Goal: Information Seeking & Learning: Compare options

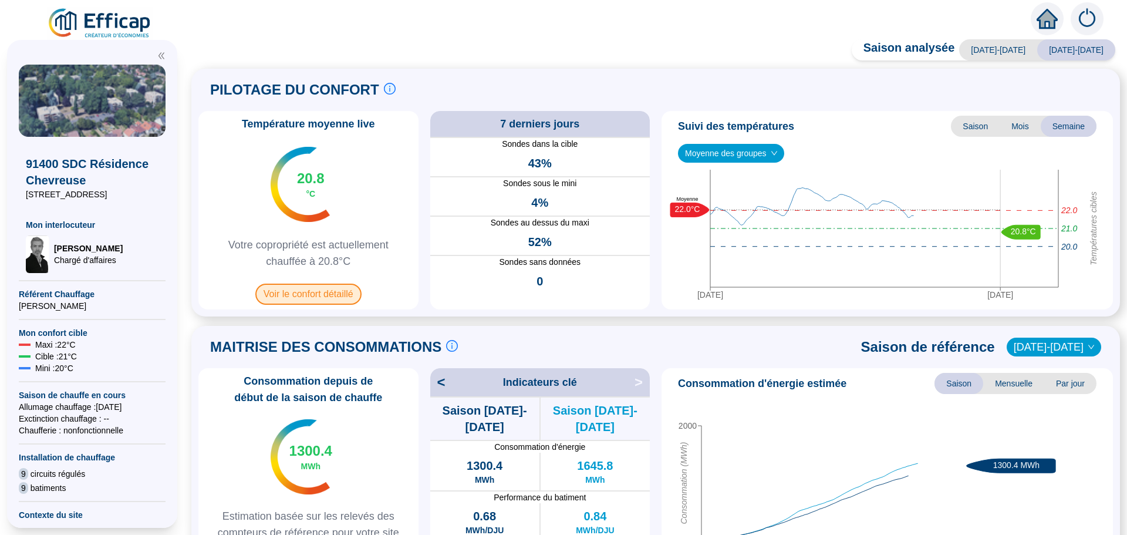
click at [326, 290] on span "Voir le confort détaillé" at bounding box center [308, 294] width 106 height 21
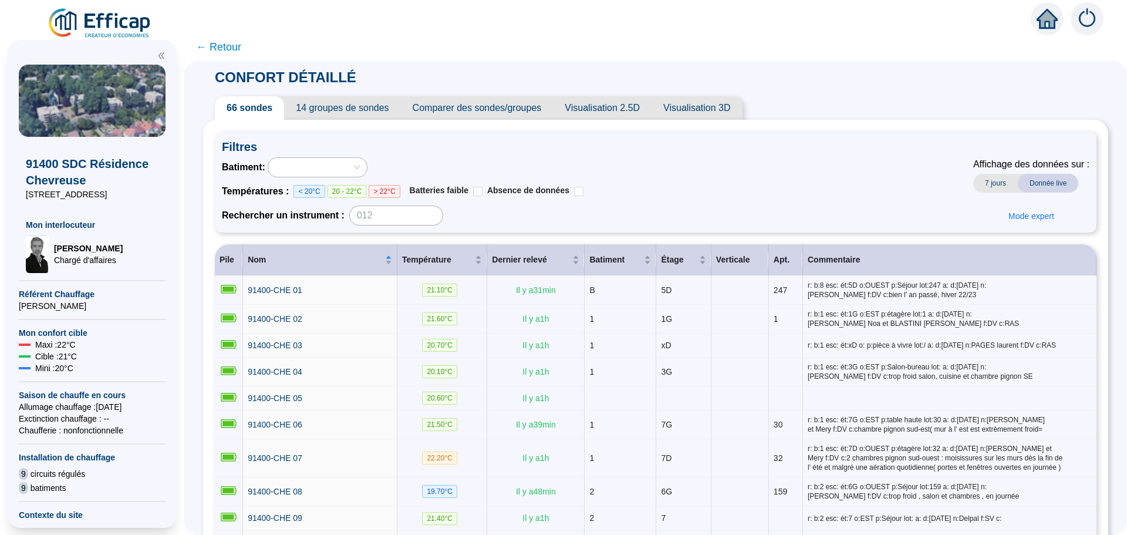
click at [510, 114] on span "Comparer des sondes/groupes" at bounding box center [477, 107] width 153 height 23
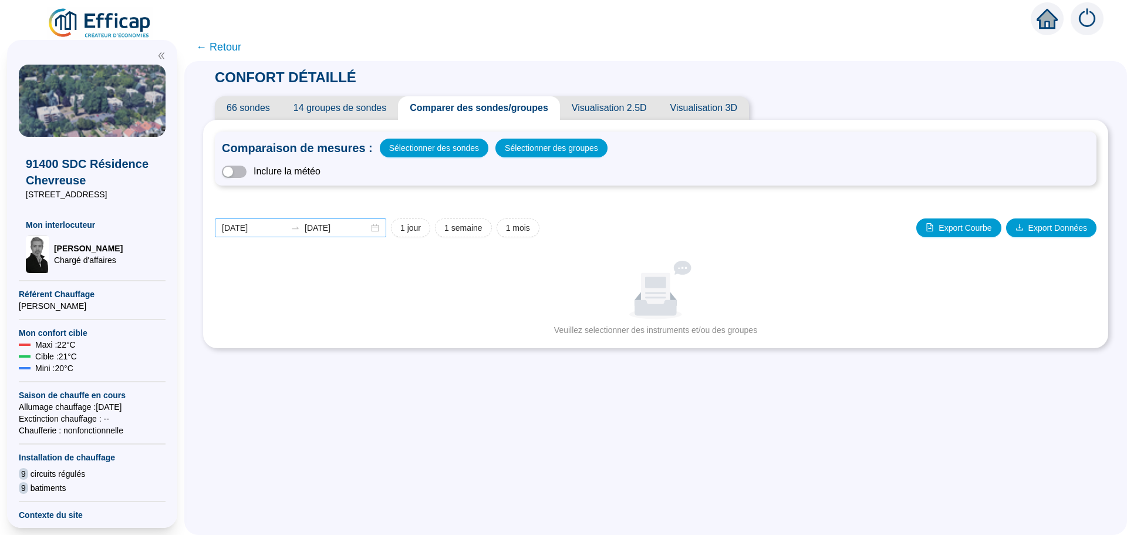
click at [379, 228] on div "[DATE] [DATE]" at bounding box center [300, 227] width 171 height 19
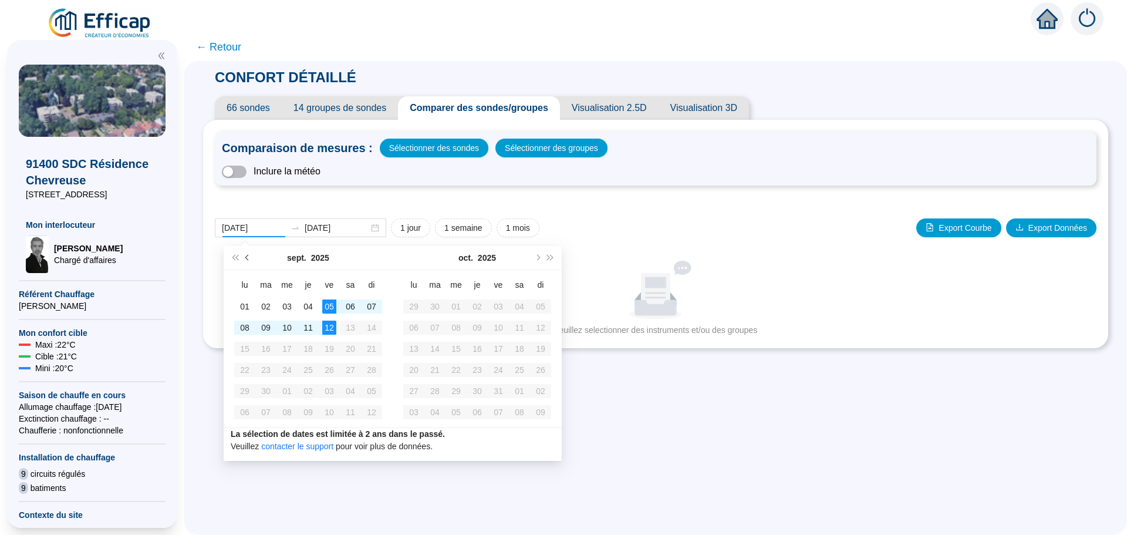
click at [248, 257] on span "Mois précédent (PageUp)" at bounding box center [248, 258] width 6 height 6
type input "[DATE]"
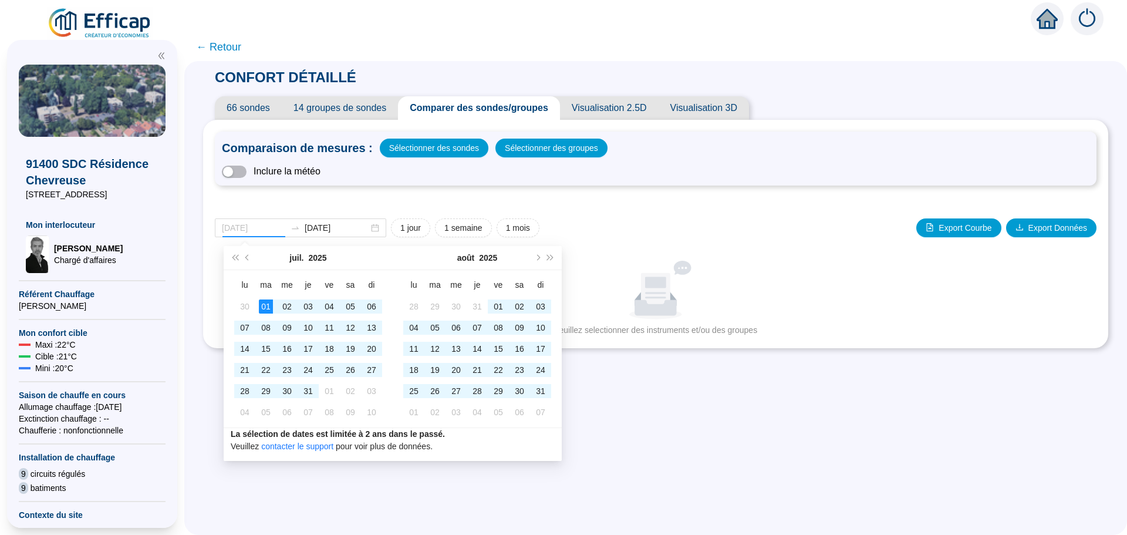
click at [268, 301] on div "01" at bounding box center [266, 306] width 14 height 14
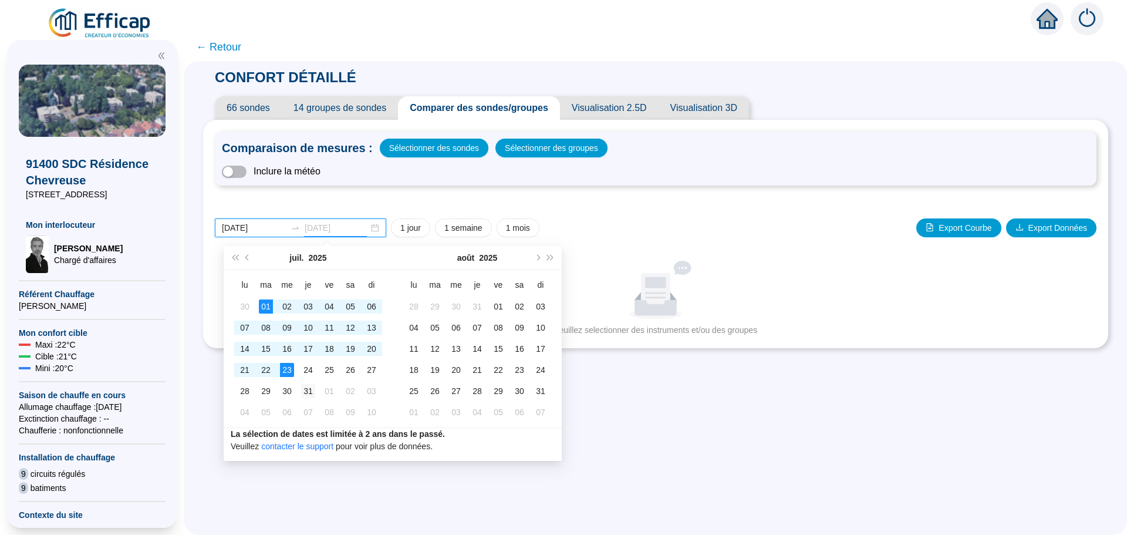
type input "[DATE]"
click at [301, 389] on td "31" at bounding box center [308, 390] width 21 height 21
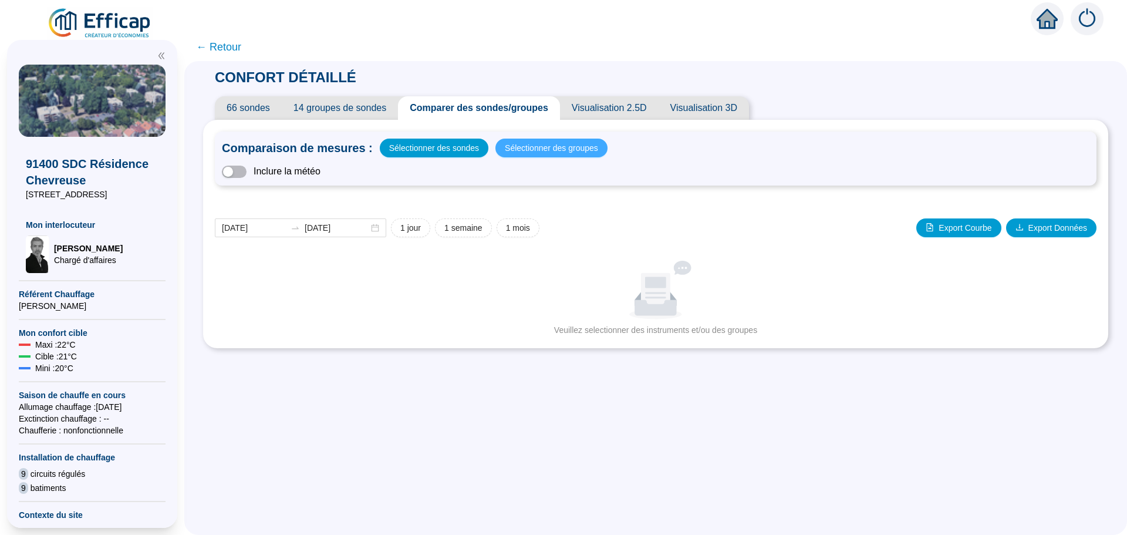
click at [536, 149] on span "Sélectionner des groupes" at bounding box center [551, 148] width 93 height 16
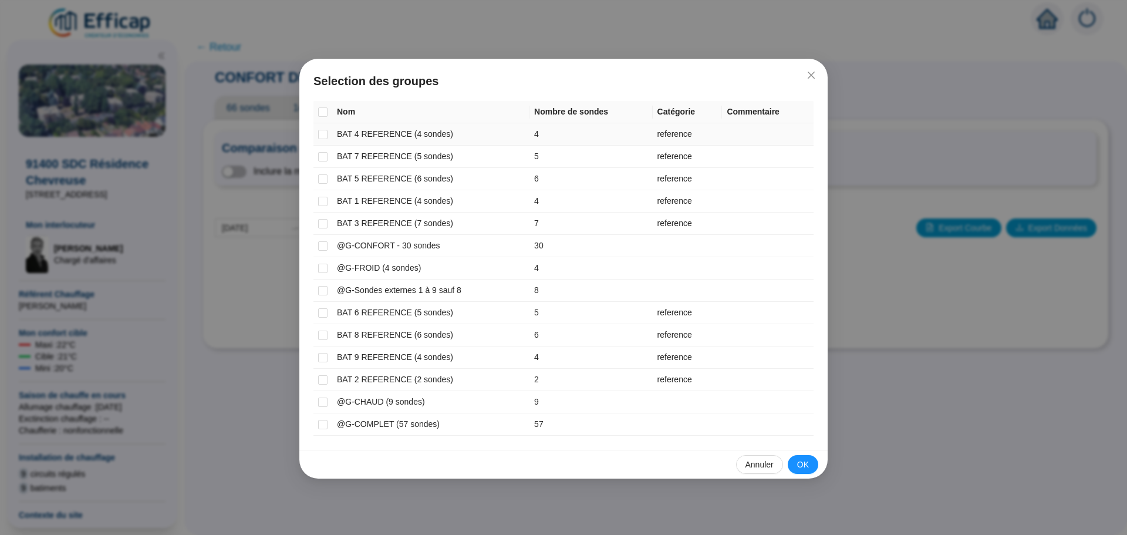
click at [328, 138] on td at bounding box center [322, 134] width 19 height 22
click at [324, 135] on input "checkbox" at bounding box center [322, 134] width 9 height 9
checkbox input "true"
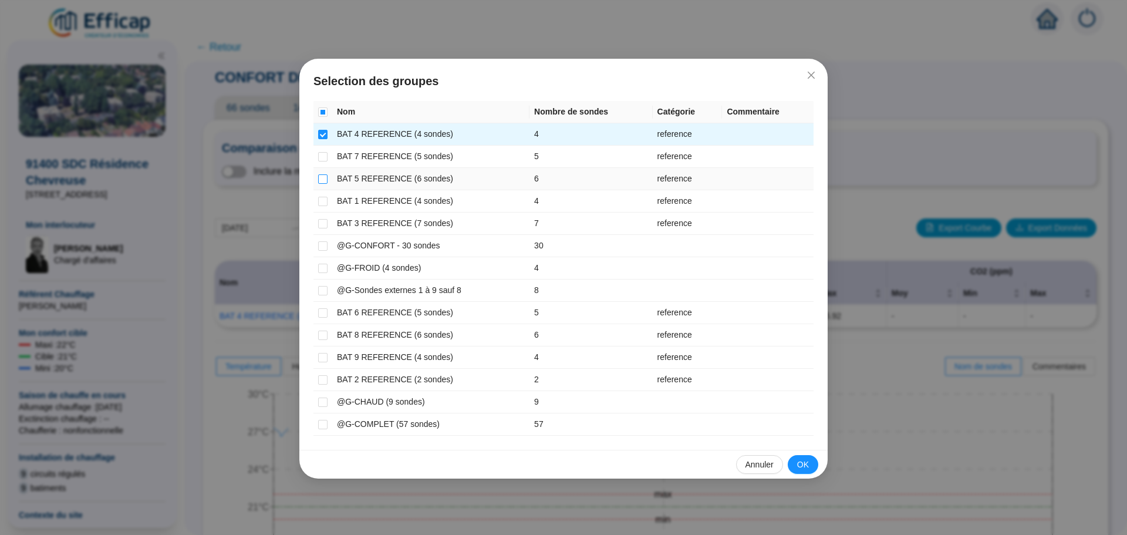
click at [327, 180] on input "checkbox" at bounding box center [322, 178] width 9 height 9
checkbox input "true"
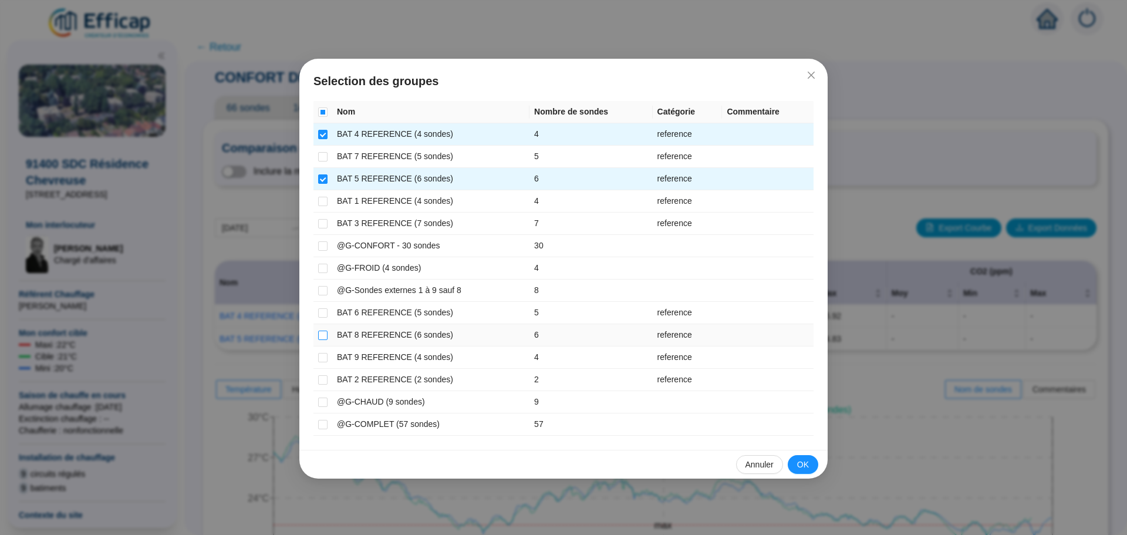
click at [325, 335] on input "checkbox" at bounding box center [322, 335] width 9 height 9
checkbox input "true"
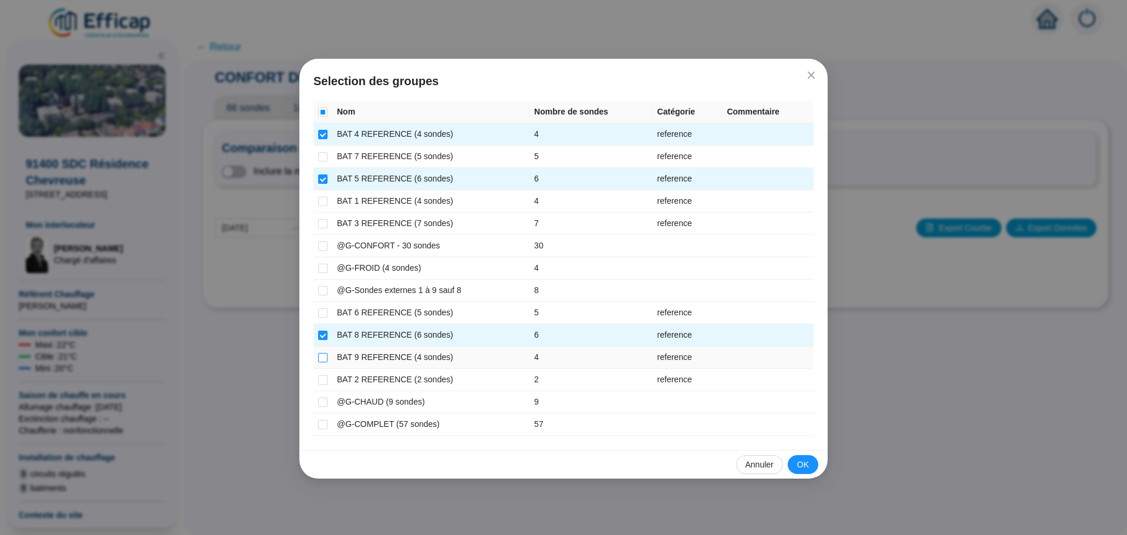
click at [318, 361] on input "checkbox" at bounding box center [322, 357] width 9 height 9
checkbox input "true"
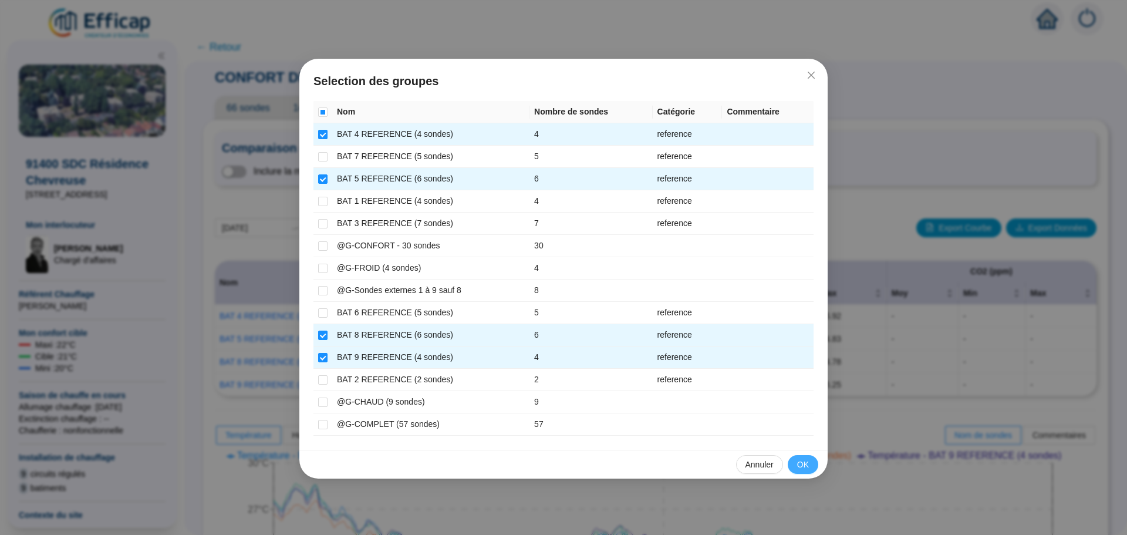
click at [811, 463] on button "OK" at bounding box center [803, 464] width 31 height 19
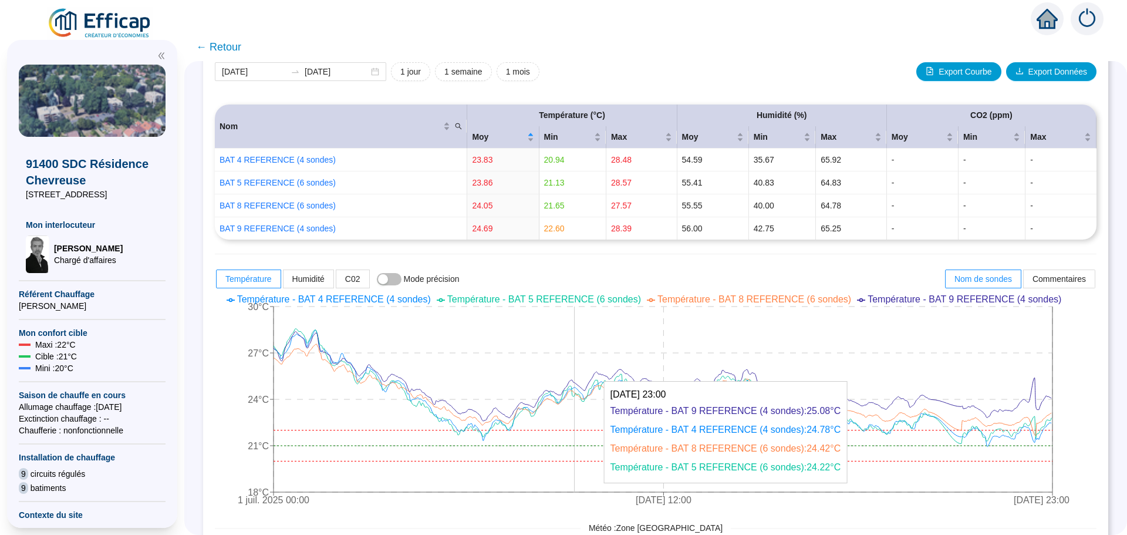
scroll to position [176, 0]
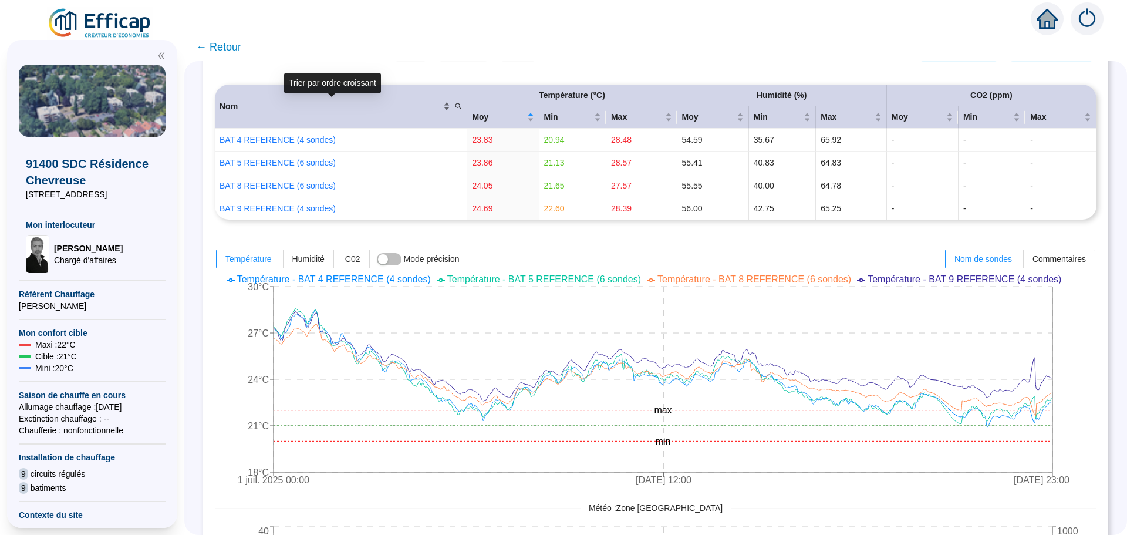
click at [241, 108] on span "Nom" at bounding box center [330, 106] width 221 height 12
click at [235, 104] on span "Nom" at bounding box center [330, 106] width 221 height 12
click at [235, 106] on span "Nom" at bounding box center [330, 106] width 221 height 12
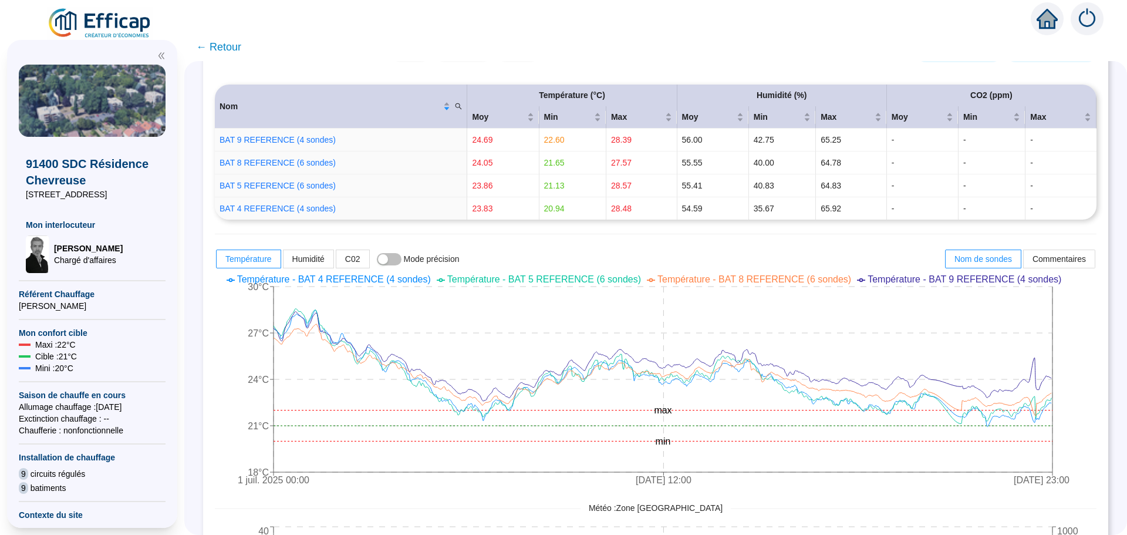
click at [227, 50] on span "← Retour" at bounding box center [218, 47] width 45 height 16
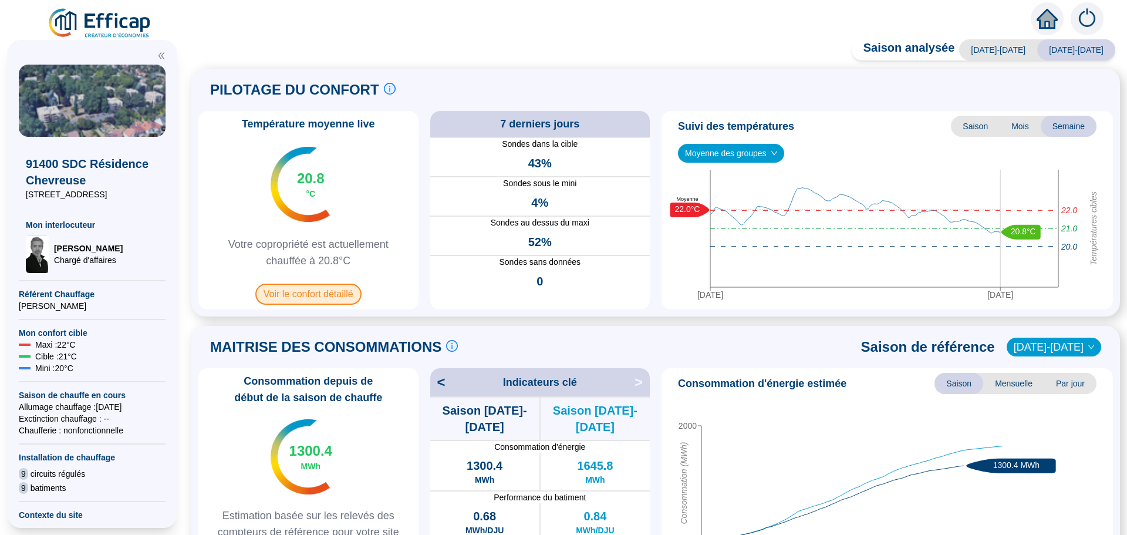
click at [321, 289] on span "Voir le confort détaillé" at bounding box center [308, 294] width 106 height 21
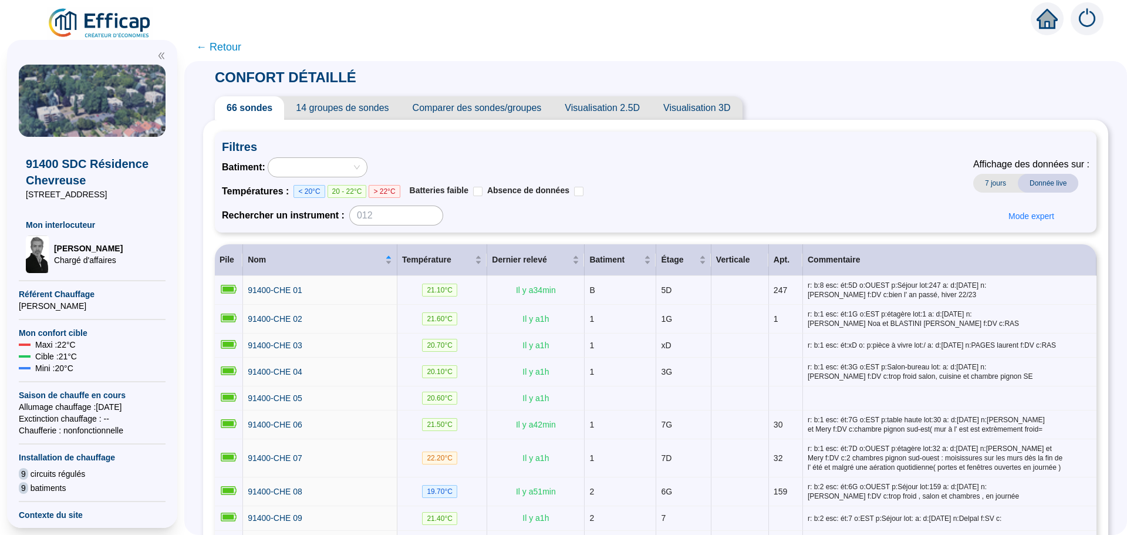
click at [491, 111] on span "Comparer des sondes/groupes" at bounding box center [477, 107] width 153 height 23
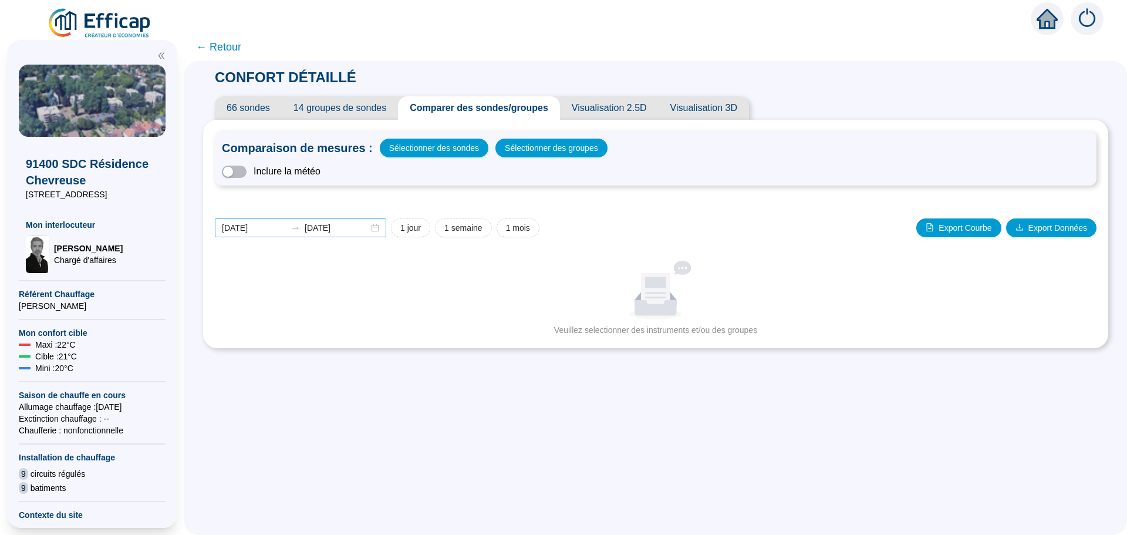
click at [380, 226] on div "[DATE] [DATE]" at bounding box center [300, 227] width 171 height 19
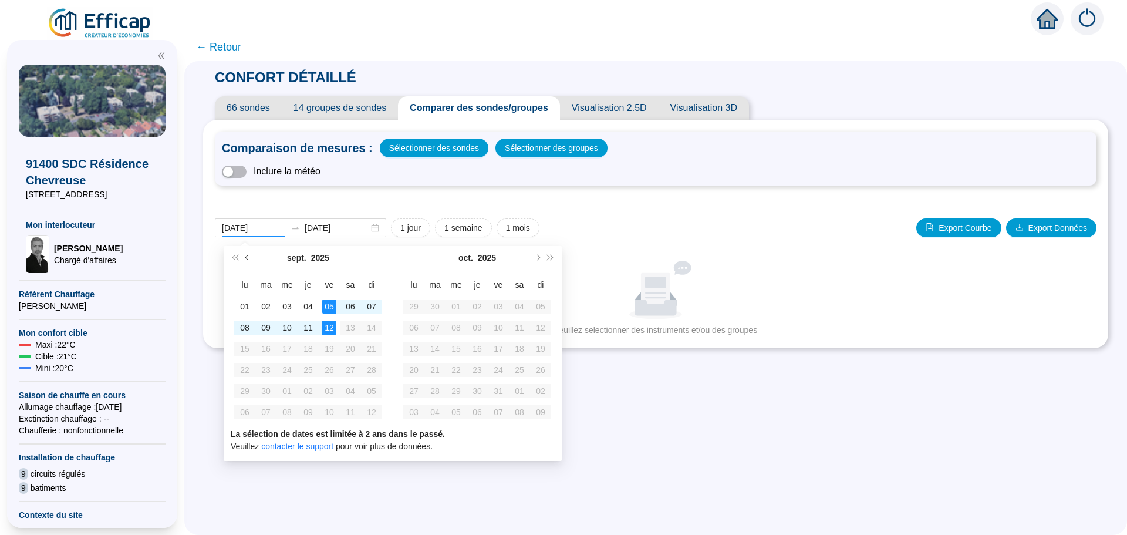
click at [244, 258] on button "Mois précédent (PageUp)" at bounding box center [247, 257] width 13 height 23
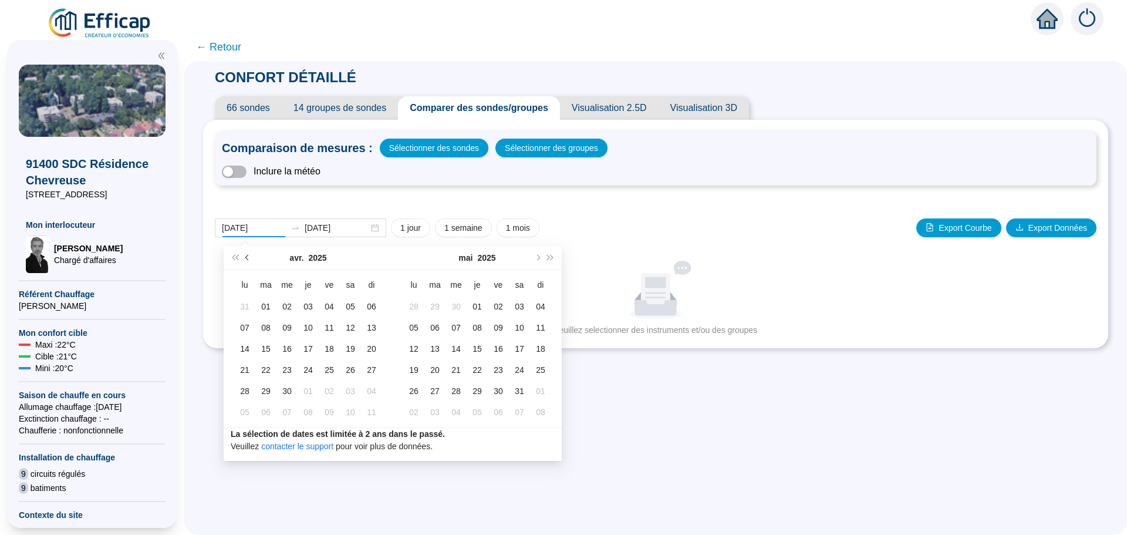
click at [244, 258] on button "Mois précédent (PageUp)" at bounding box center [247, 257] width 13 height 23
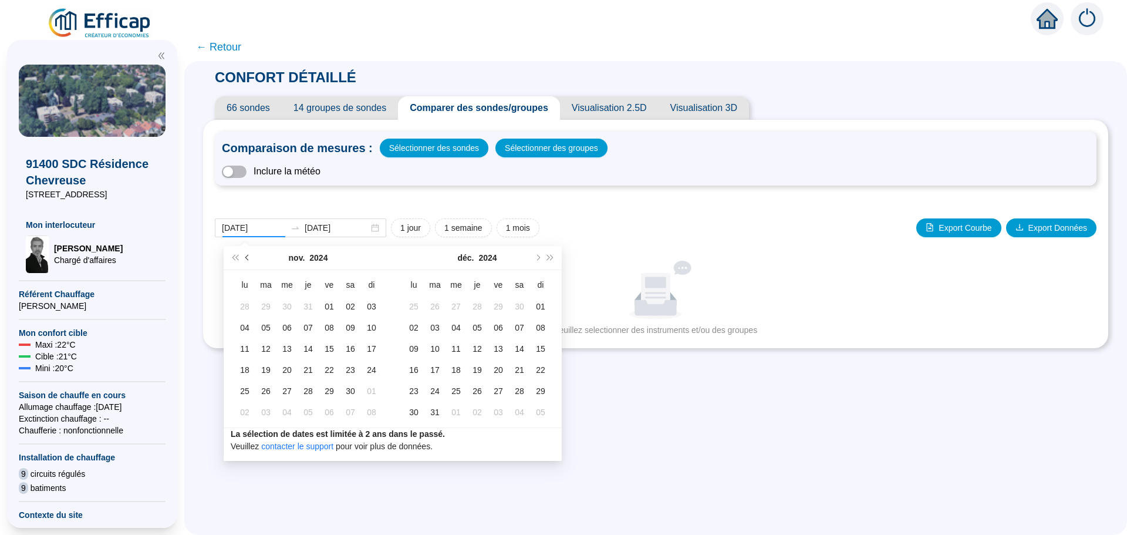
click at [244, 258] on button "Mois précédent (PageUp)" at bounding box center [247, 257] width 13 height 23
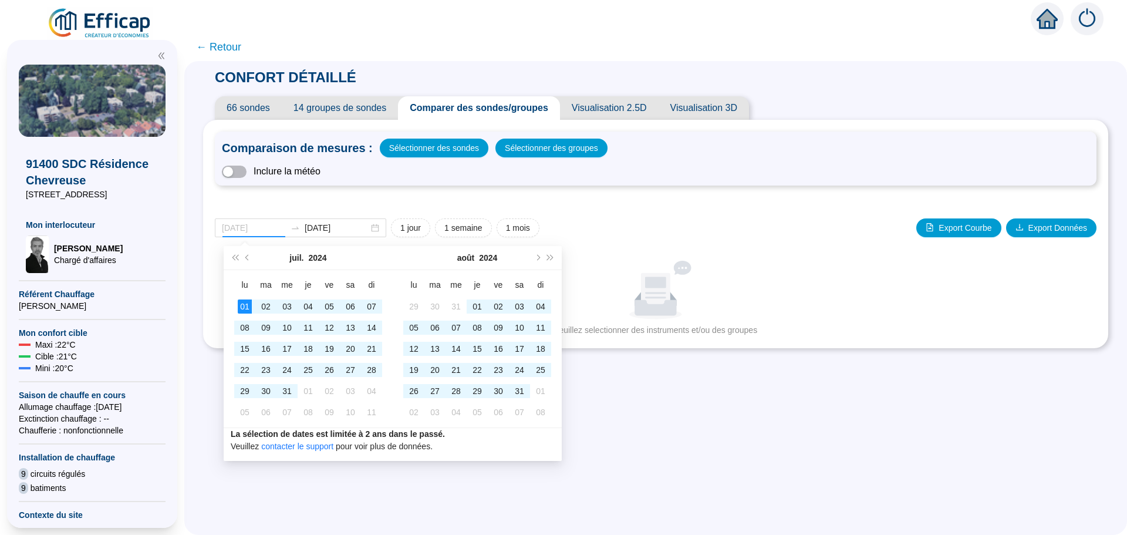
type input "[DATE]"
click at [241, 306] on div "01" at bounding box center [245, 306] width 14 height 14
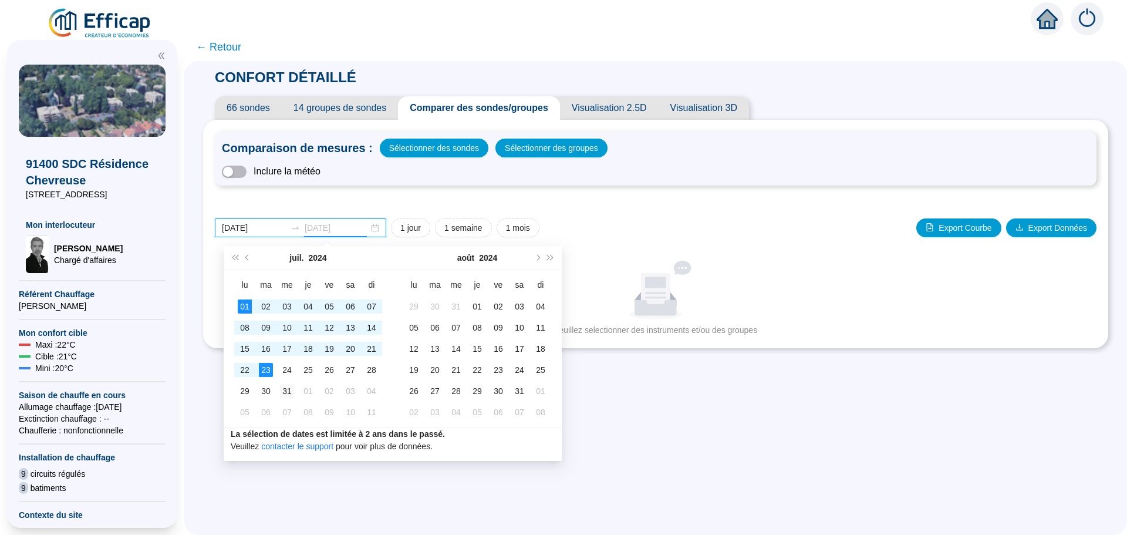
type input "[DATE]"
click at [284, 387] on div "31" at bounding box center [287, 391] width 14 height 14
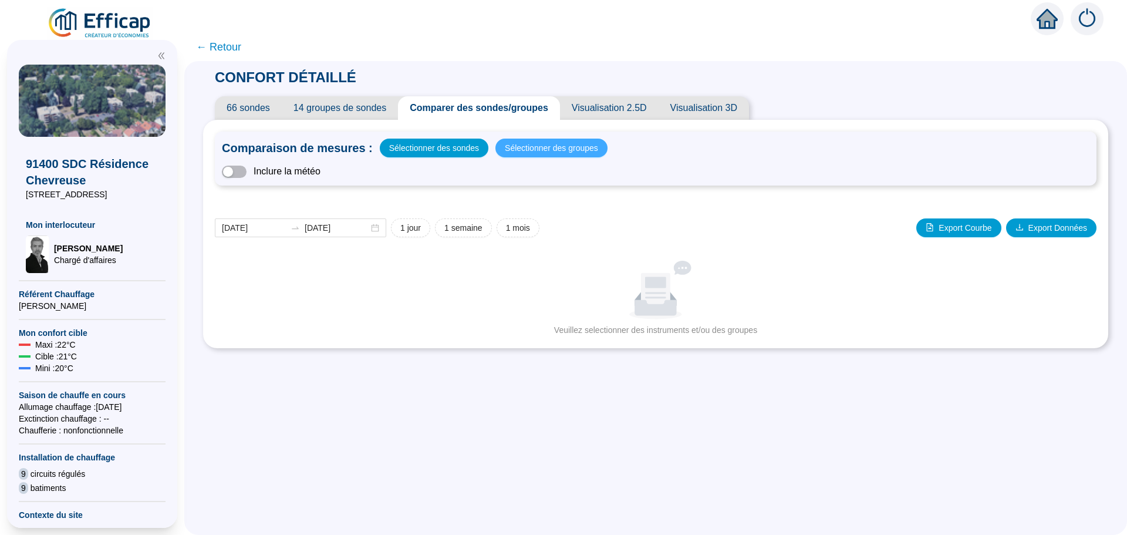
click at [548, 147] on span "Sélectionner des groupes" at bounding box center [551, 148] width 93 height 16
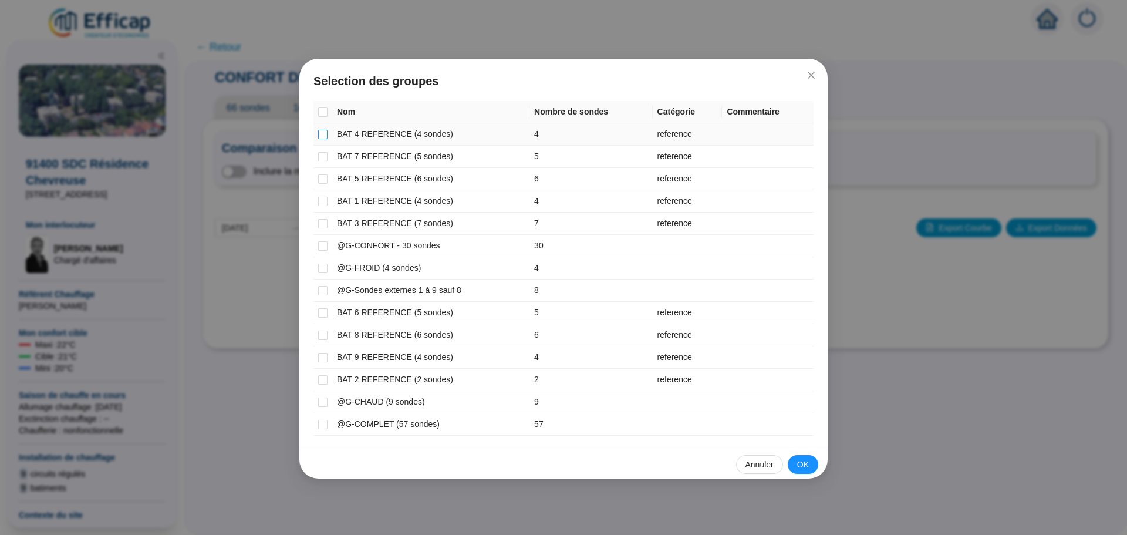
click at [324, 136] on input "checkbox" at bounding box center [322, 134] width 9 height 9
checkbox input "true"
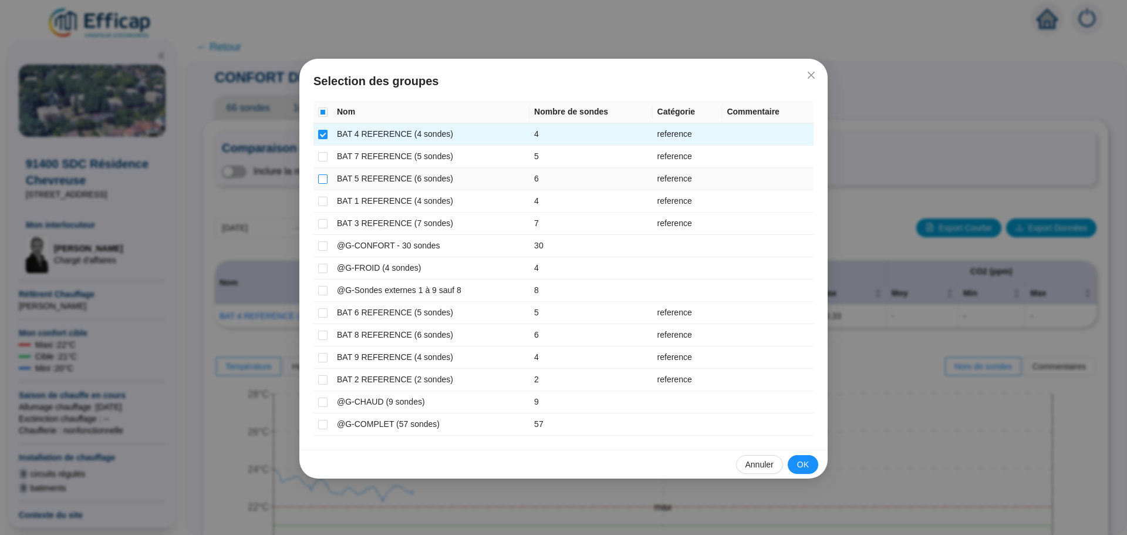
click at [326, 176] on input "checkbox" at bounding box center [322, 178] width 9 height 9
checkbox input "true"
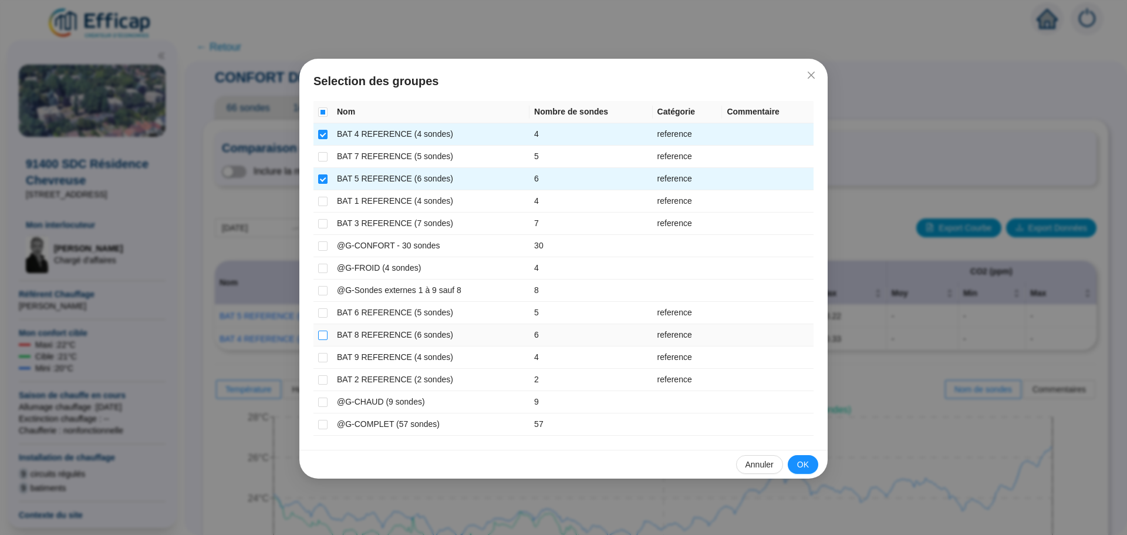
click at [322, 333] on input "checkbox" at bounding box center [322, 335] width 9 height 9
checkbox input "true"
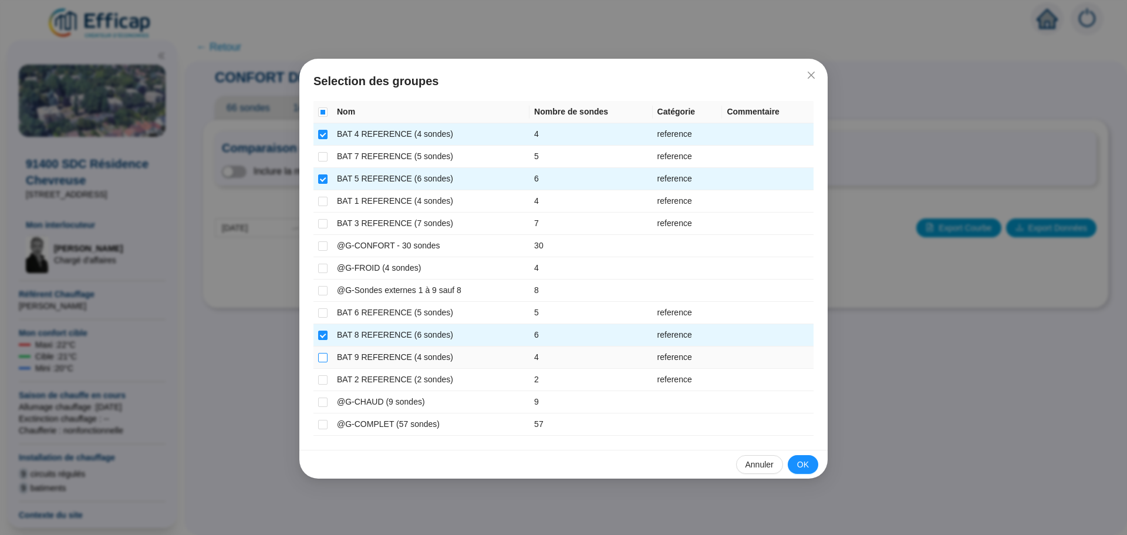
click at [321, 356] on input "checkbox" at bounding box center [322, 357] width 9 height 9
checkbox input "true"
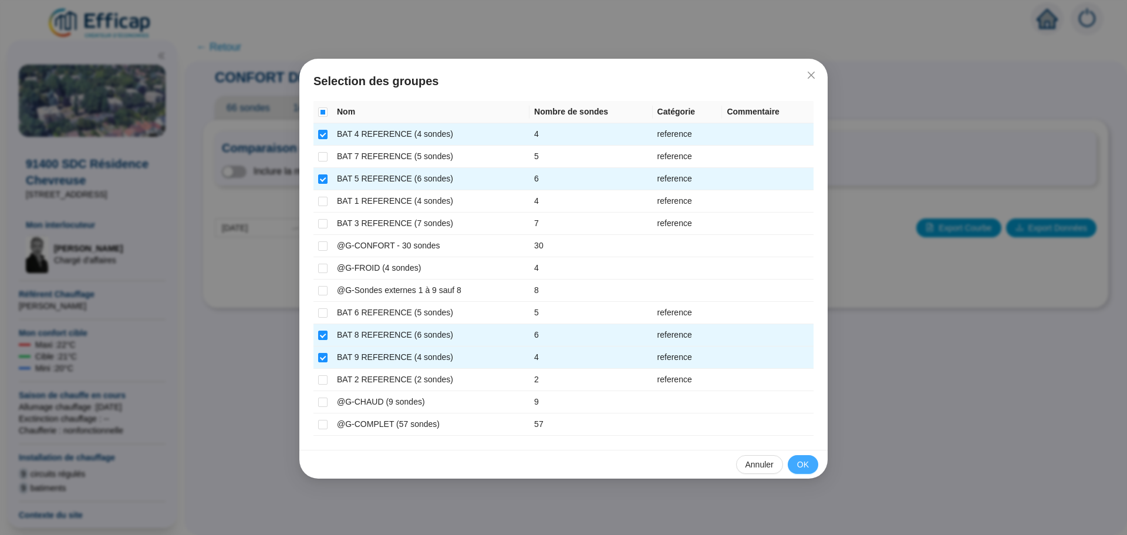
click at [807, 467] on span "OK" at bounding box center [803, 464] width 12 height 12
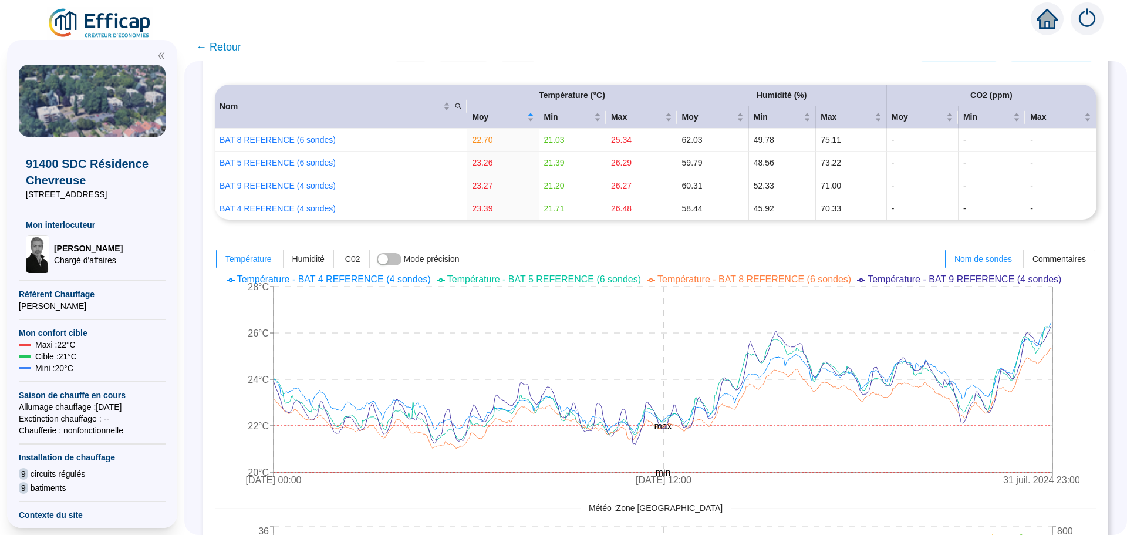
scroll to position [235, 0]
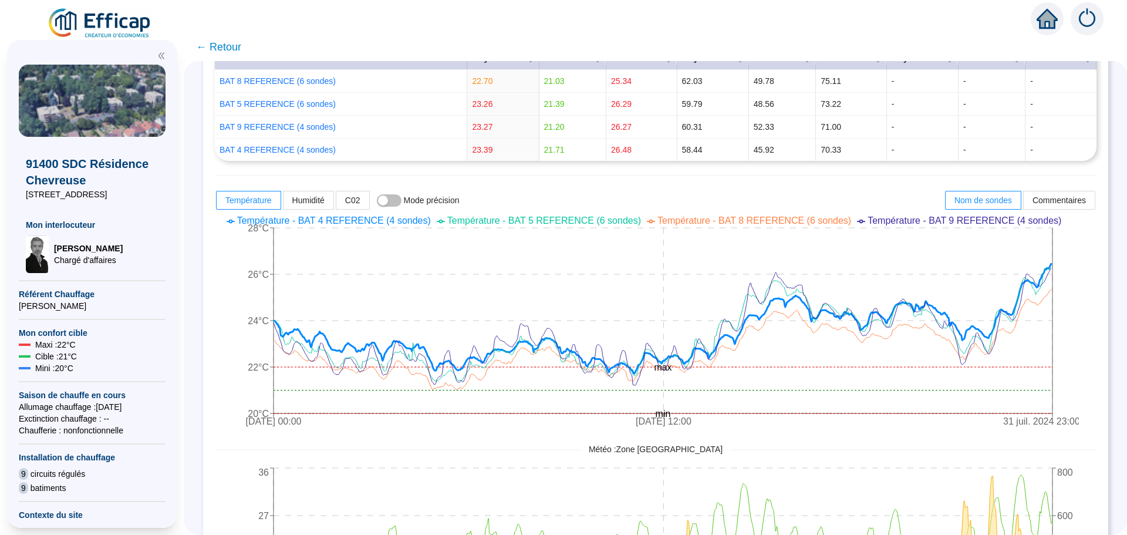
click at [227, 52] on span "← Retour" at bounding box center [218, 47] width 45 height 16
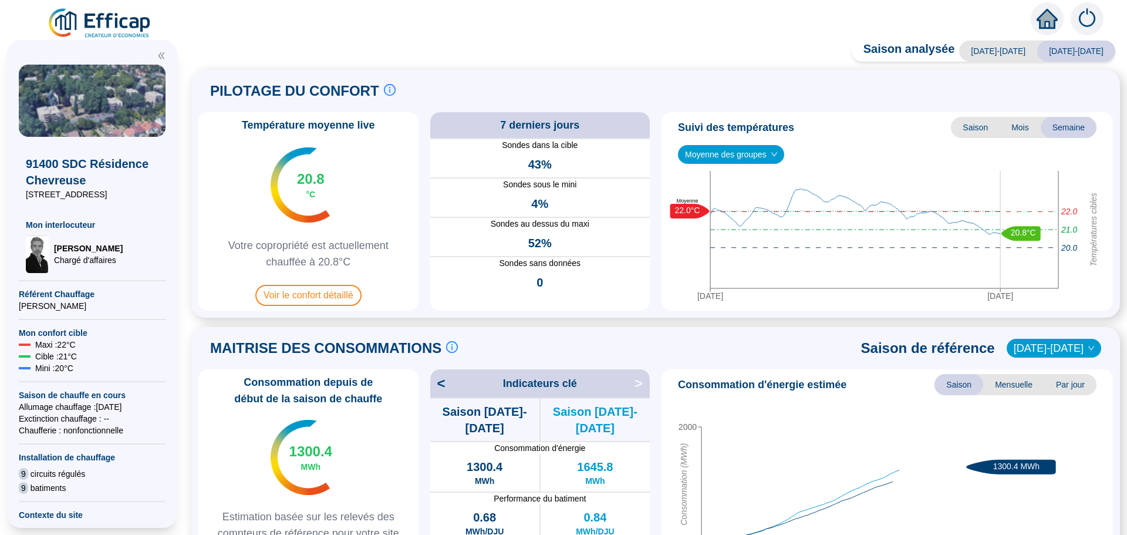
click at [345, 299] on span "Voir le confort détaillé" at bounding box center [308, 295] width 106 height 21
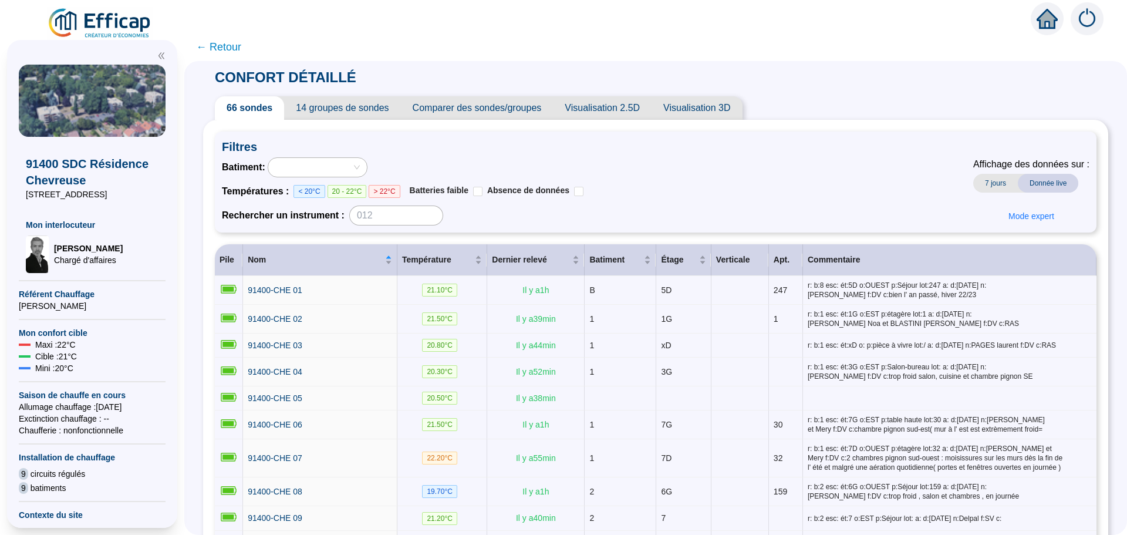
click at [485, 116] on span "Comparer des sondes/groupes" at bounding box center [477, 107] width 153 height 23
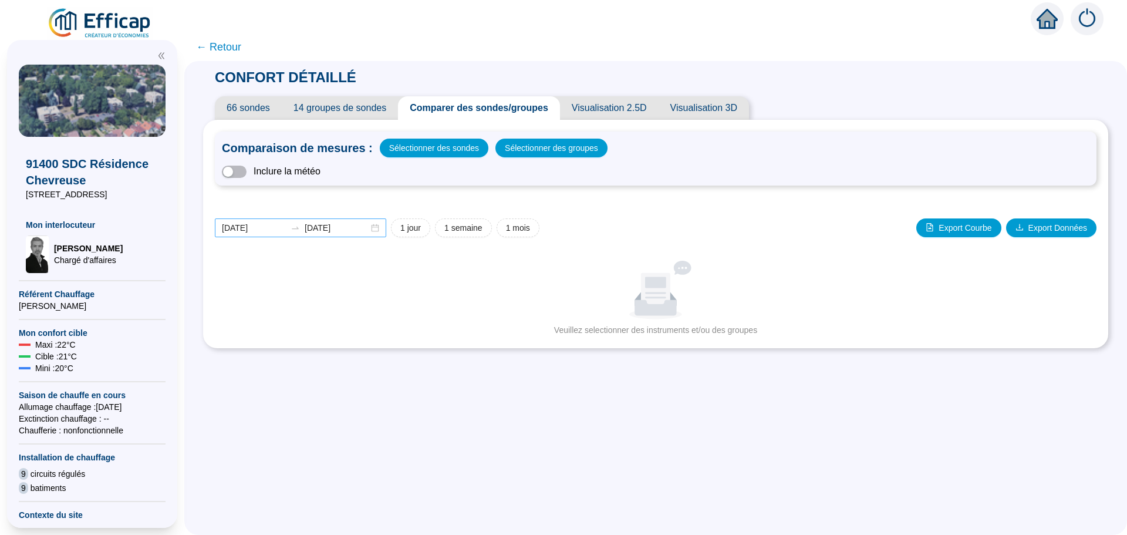
click at [377, 231] on div "[DATE] [DATE]" at bounding box center [300, 227] width 171 height 19
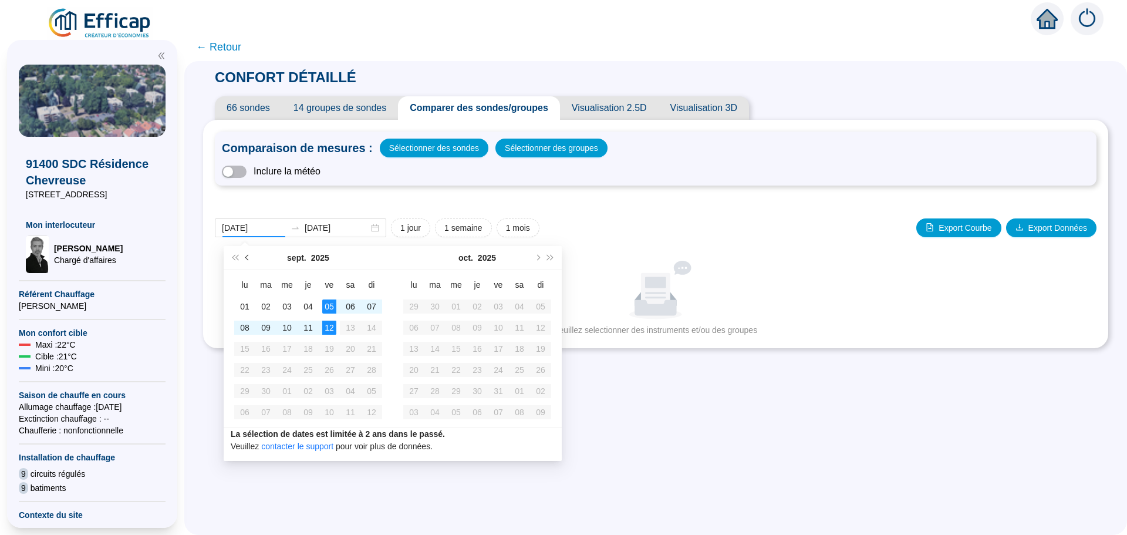
click at [246, 261] on button "Mois précédent (PageUp)" at bounding box center [247, 257] width 13 height 23
type input "[DATE]"
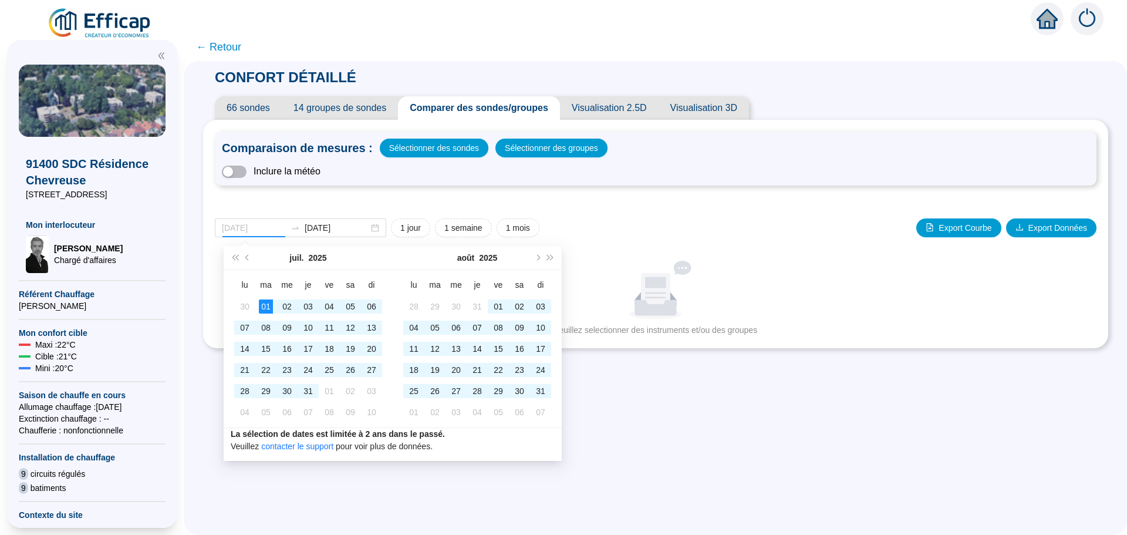
click at [261, 302] on div "01" at bounding box center [266, 306] width 14 height 14
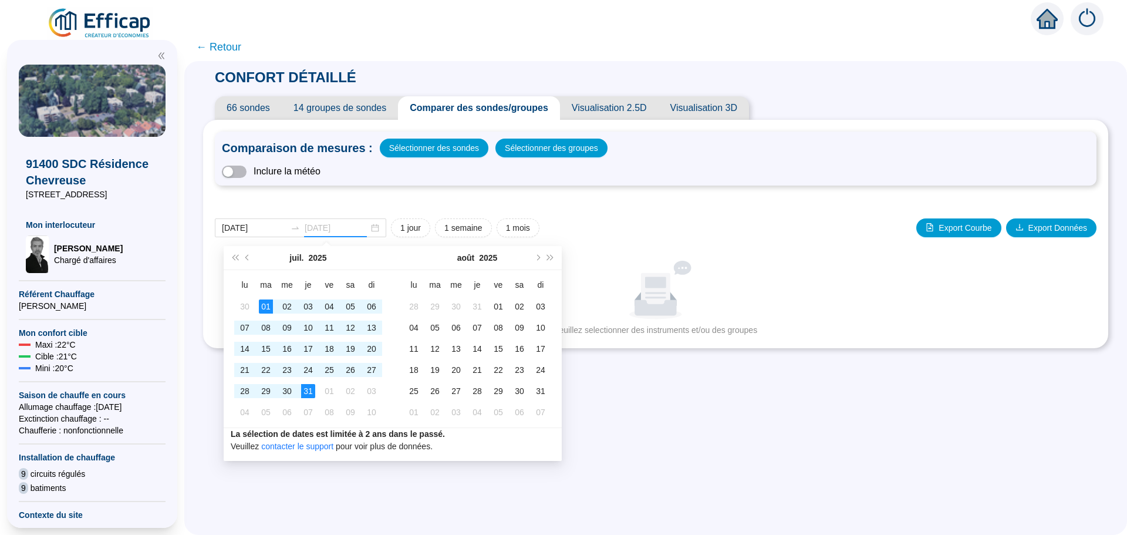
type input "[DATE]"
click at [300, 385] on tbody "30 01 02 03 04 05 06 07 08 09 10 11 12 13 14 15 16 17 18 19 20 21 22 23 24 25 2…" at bounding box center [308, 359] width 148 height 127
click at [308, 391] on div "31" at bounding box center [308, 391] width 14 height 14
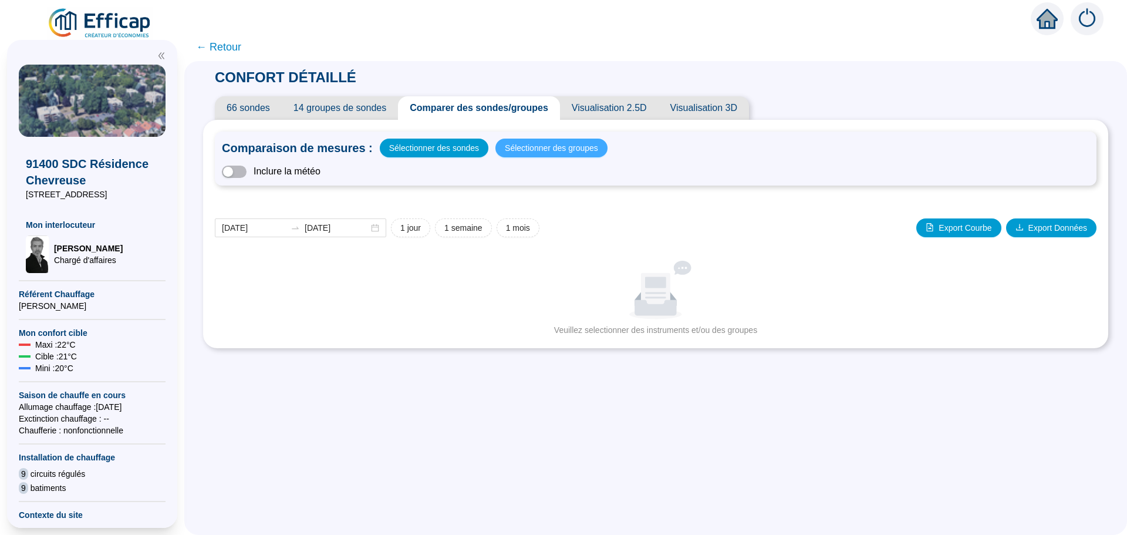
click at [525, 150] on span "Sélectionner des groupes" at bounding box center [551, 148] width 93 height 16
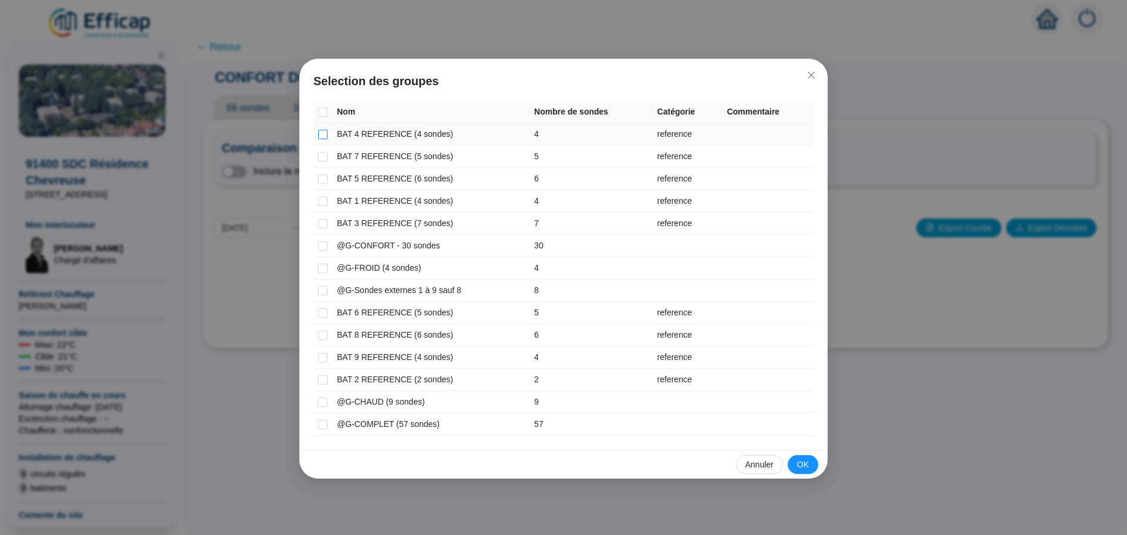
click at [321, 136] on input "checkbox" at bounding box center [322, 134] width 9 height 9
checkbox input "true"
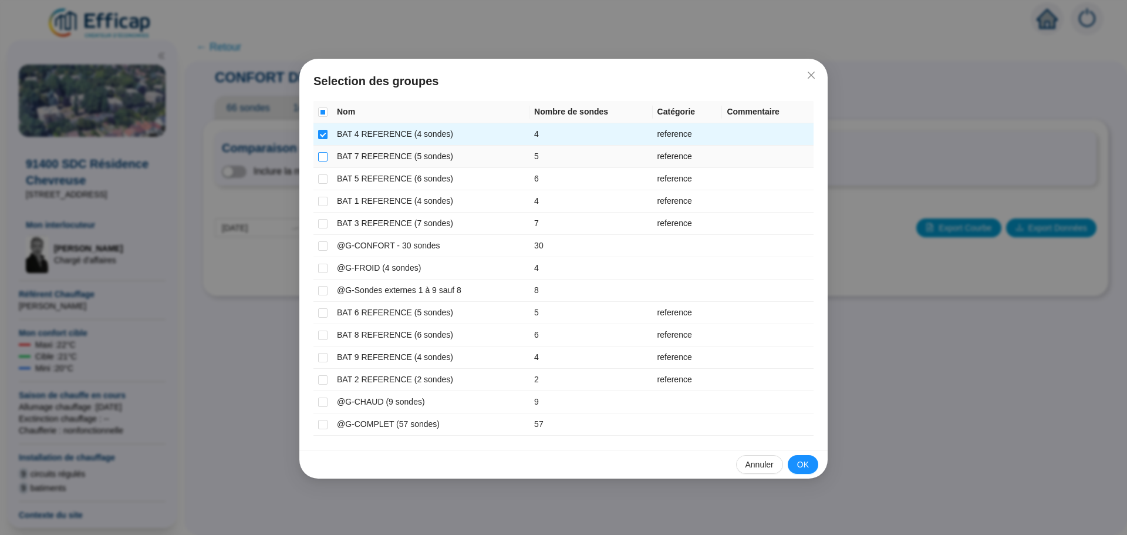
click at [322, 153] on input "checkbox" at bounding box center [322, 156] width 9 height 9
checkbox input "true"
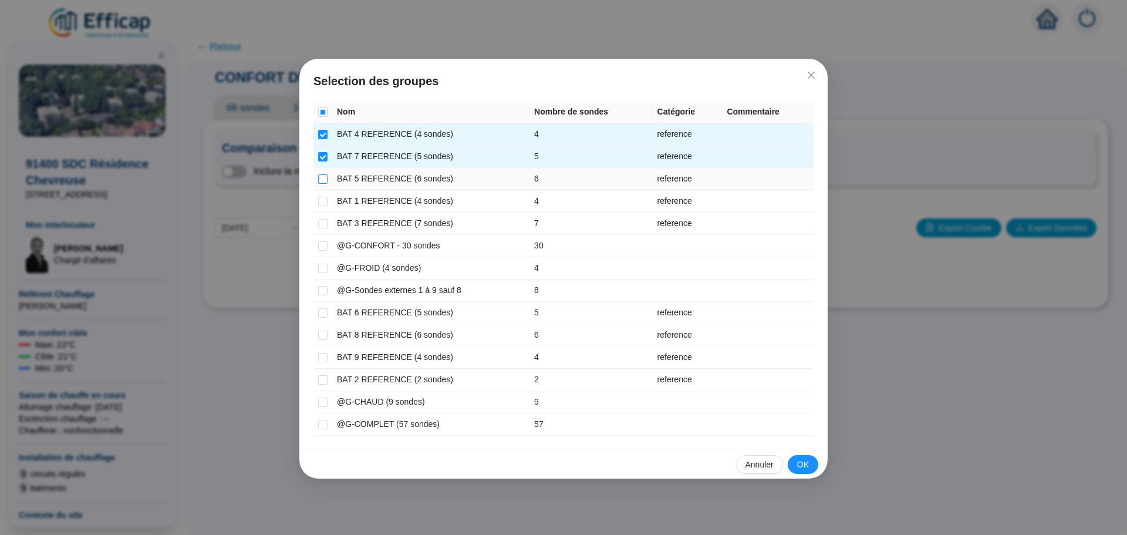
click at [322, 176] on input "checkbox" at bounding box center [322, 178] width 9 height 9
checkbox input "true"
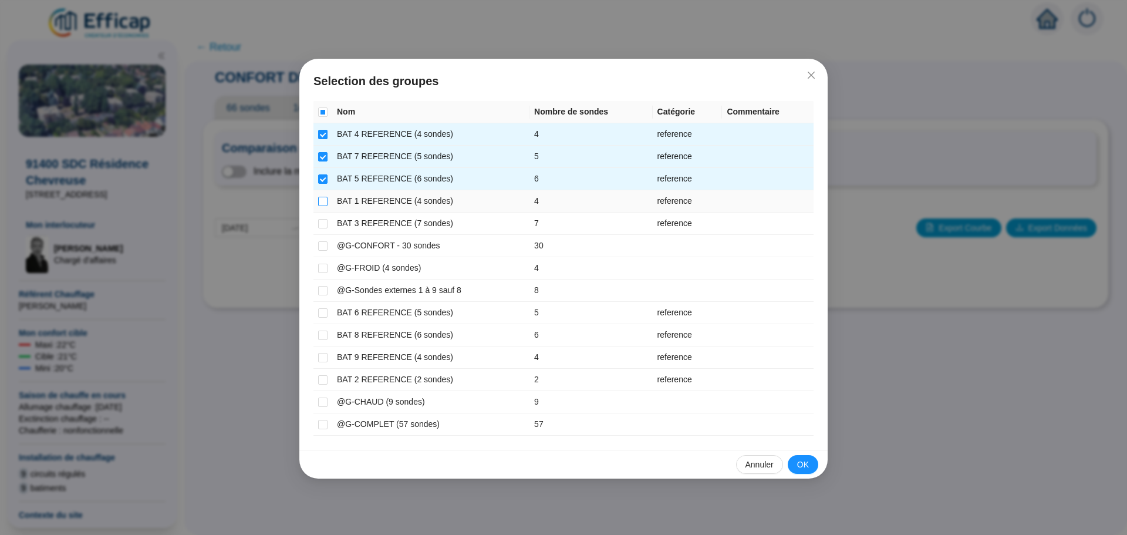
click at [322, 200] on input "checkbox" at bounding box center [322, 201] width 9 height 9
checkbox input "true"
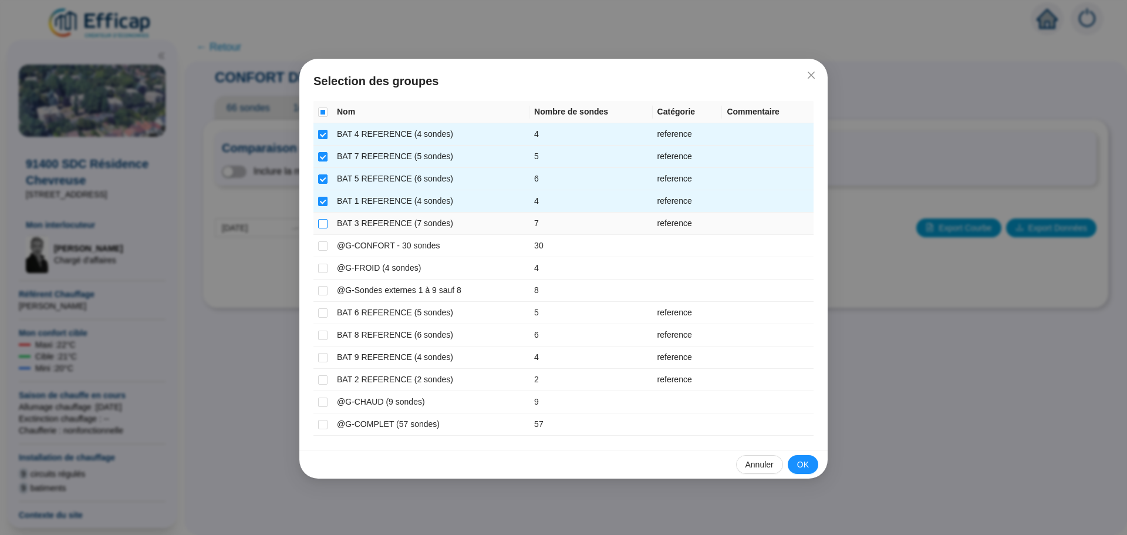
click at [321, 219] on input "checkbox" at bounding box center [322, 223] width 9 height 9
checkbox input "true"
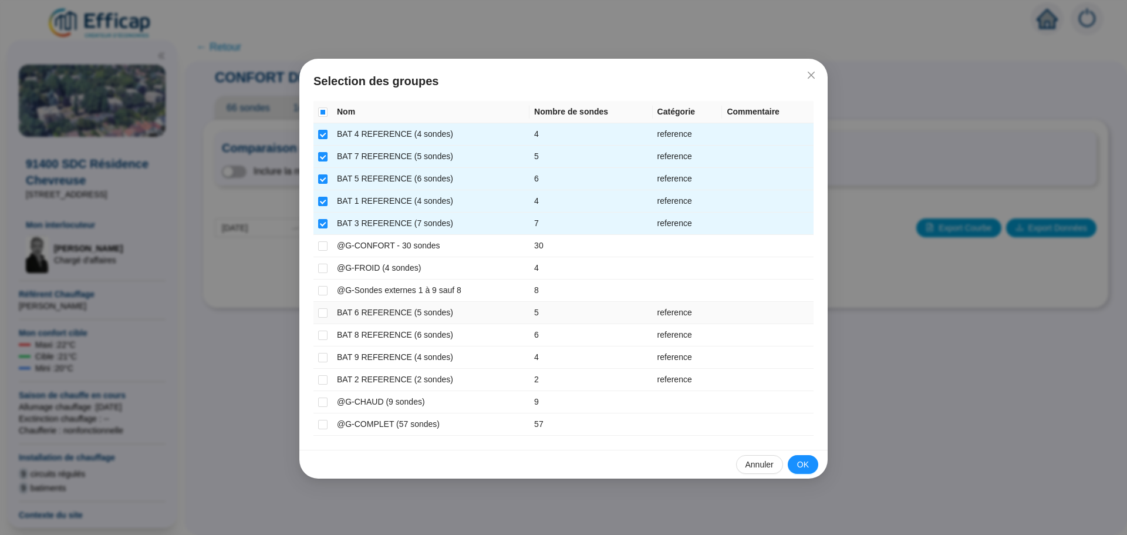
click at [315, 309] on td at bounding box center [322, 313] width 19 height 22
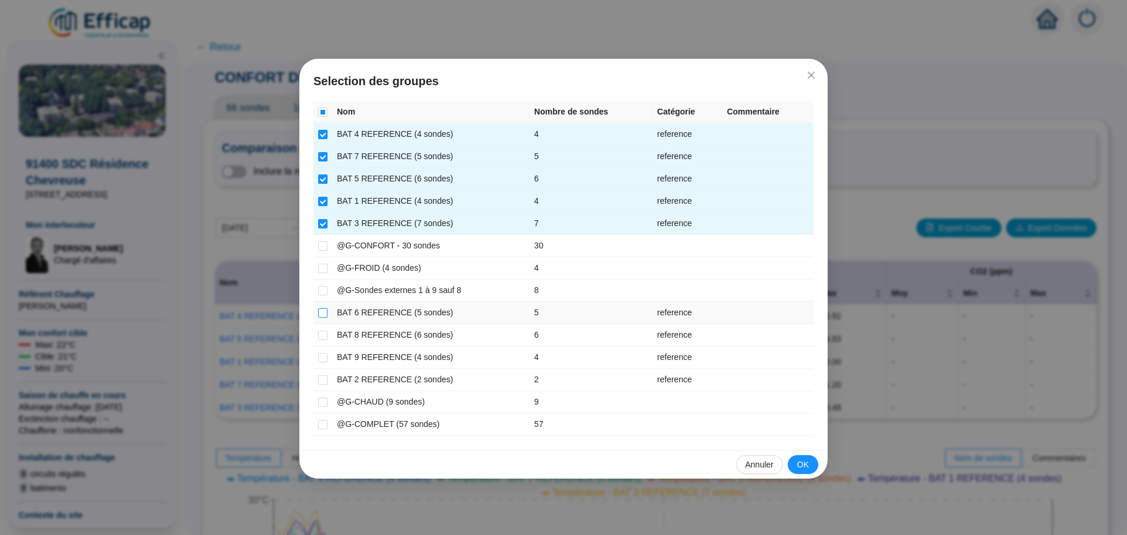
click at [323, 314] on input "checkbox" at bounding box center [322, 312] width 9 height 9
checkbox input "true"
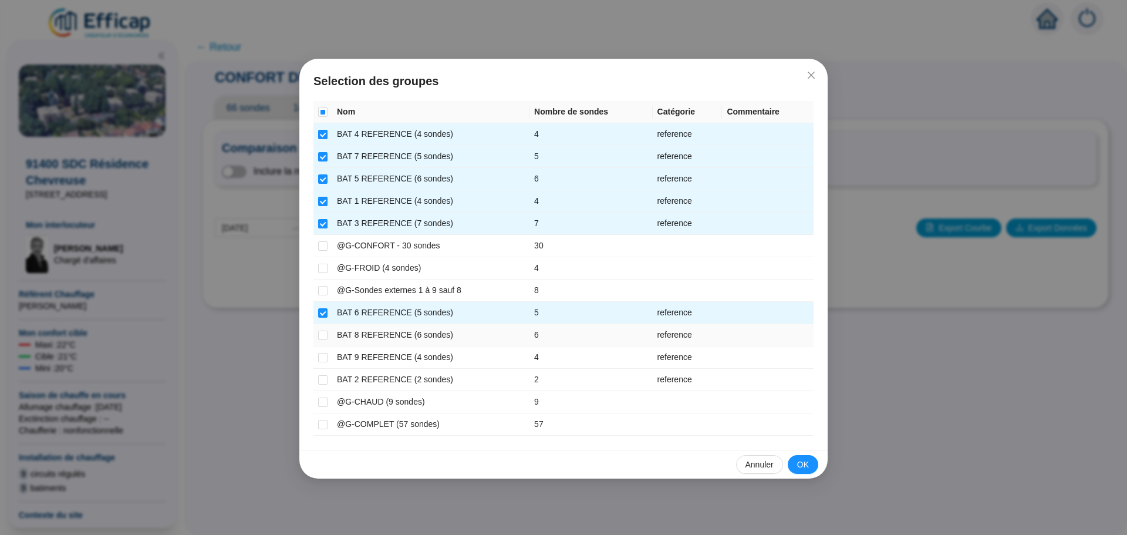
drag, startPoint x: 322, startPoint y: 331, endPoint x: 320, endPoint y: 344, distance: 13.7
click at [322, 331] on input "checkbox" at bounding box center [322, 335] width 9 height 9
checkbox input "true"
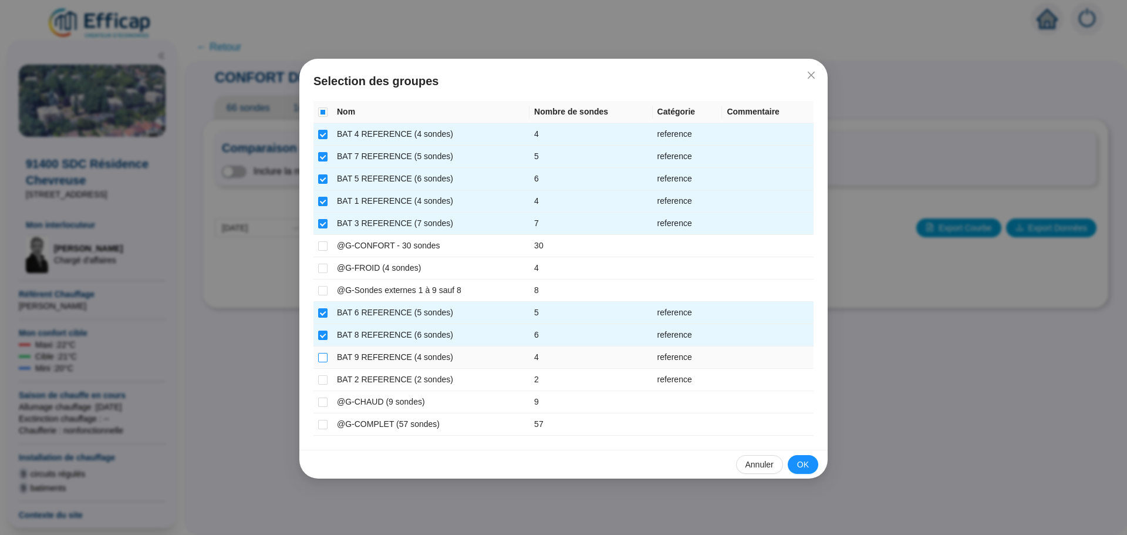
click at [320, 358] on input "checkbox" at bounding box center [322, 357] width 9 height 9
checkbox input "true"
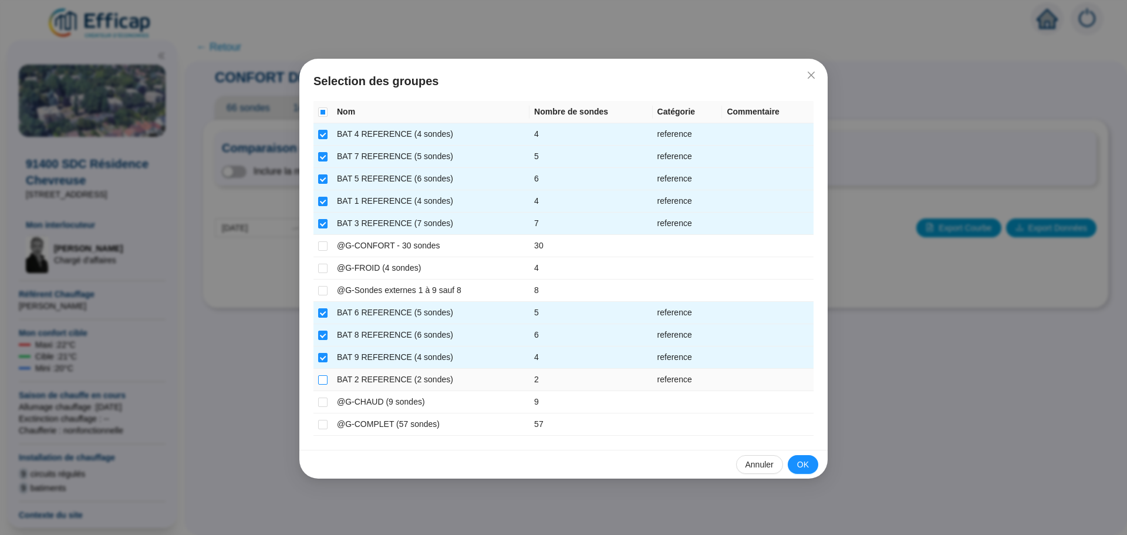
click at [320, 375] on input "checkbox" at bounding box center [322, 379] width 9 height 9
checkbox input "true"
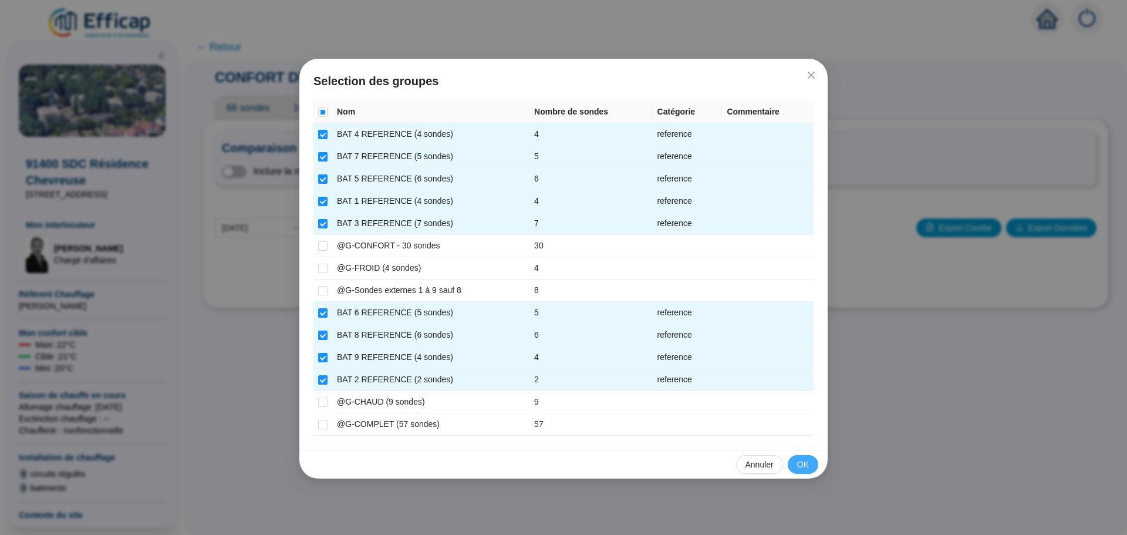
click at [803, 464] on span "OK" at bounding box center [803, 464] width 12 height 12
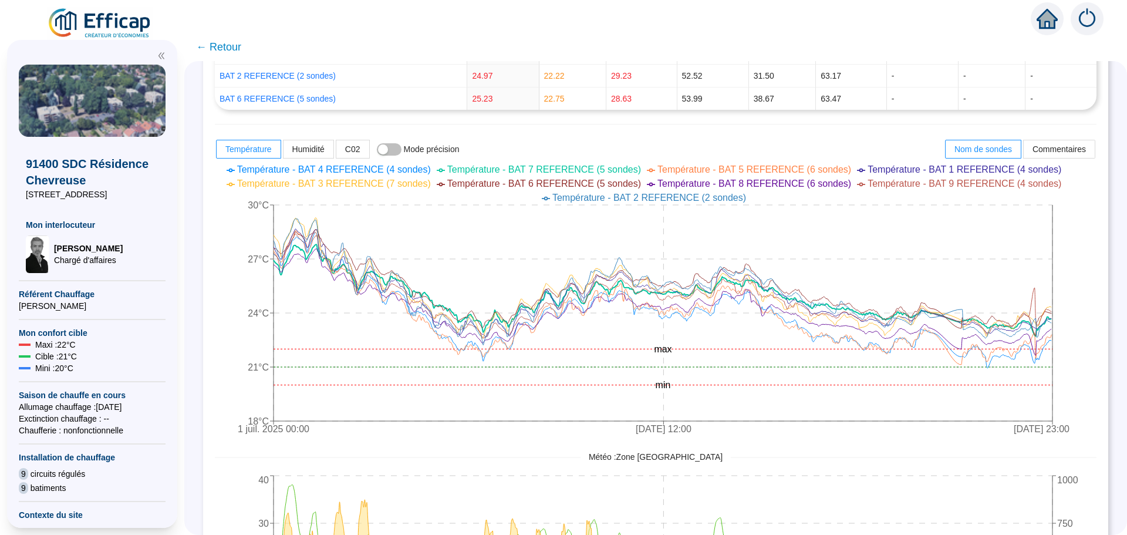
scroll to position [411, 0]
